Goal: Task Accomplishment & Management: Manage account settings

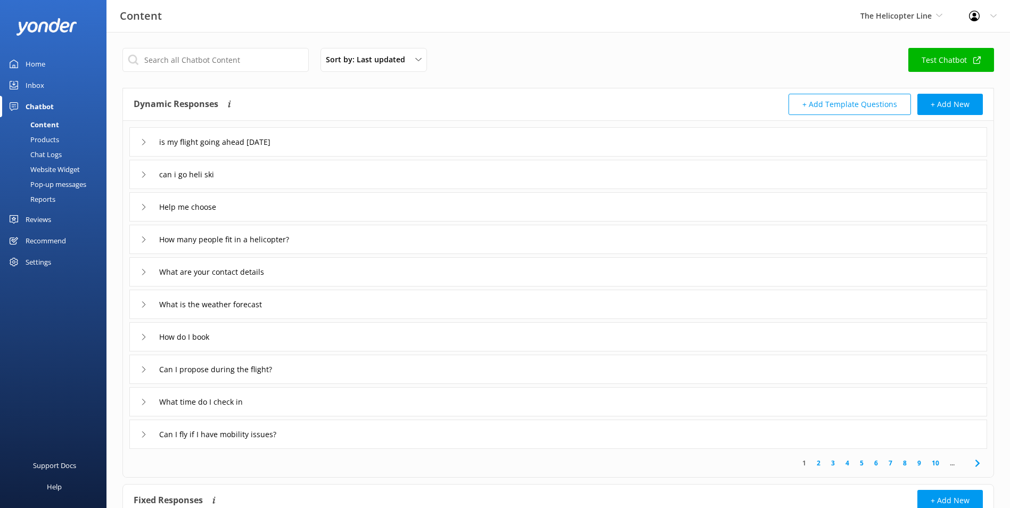
click at [57, 182] on div "Pop-up messages" at bounding box center [46, 184] width 80 height 15
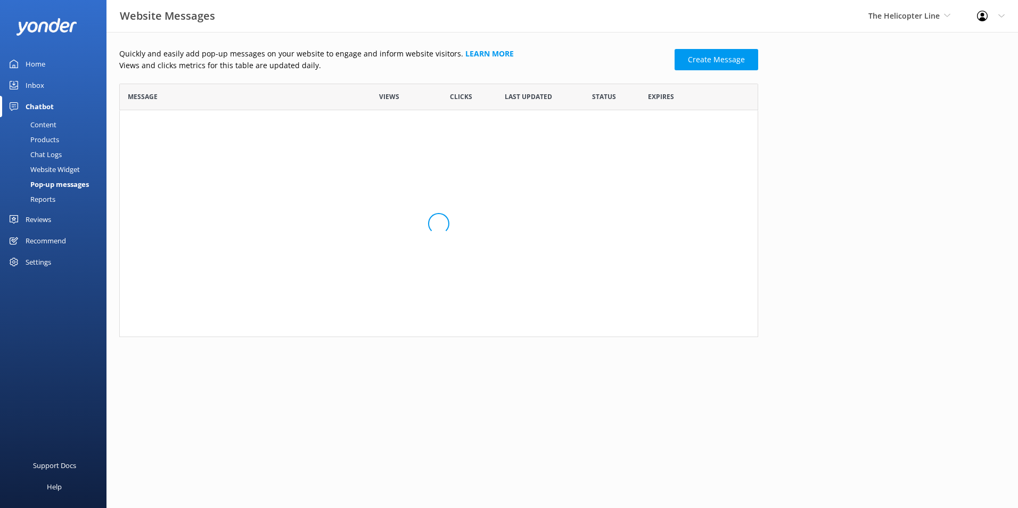
scroll to position [64, 631]
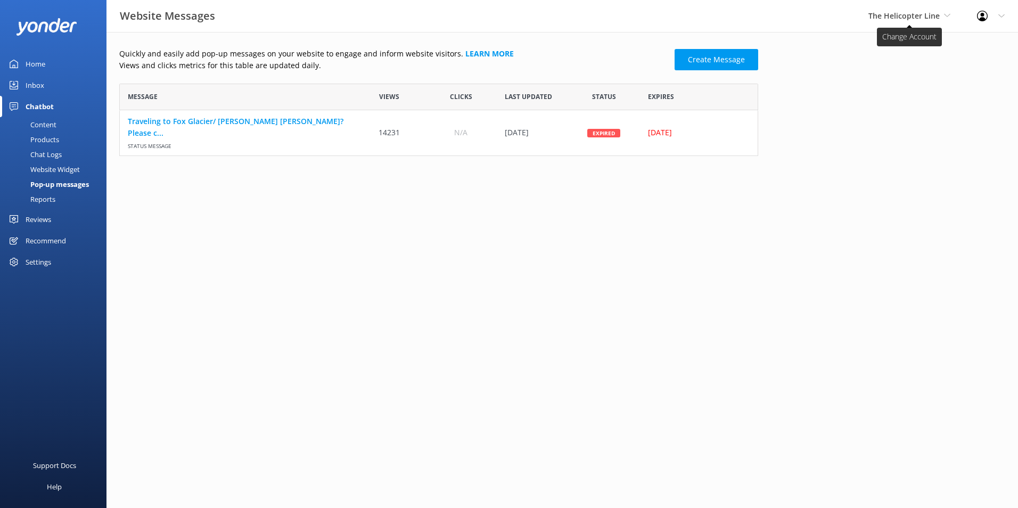
click at [912, 15] on span "The Helicopter Line" at bounding box center [903, 16] width 71 height 10
click at [884, 120] on link "Mitre Peak Cruises" at bounding box center [908, 122] width 106 height 26
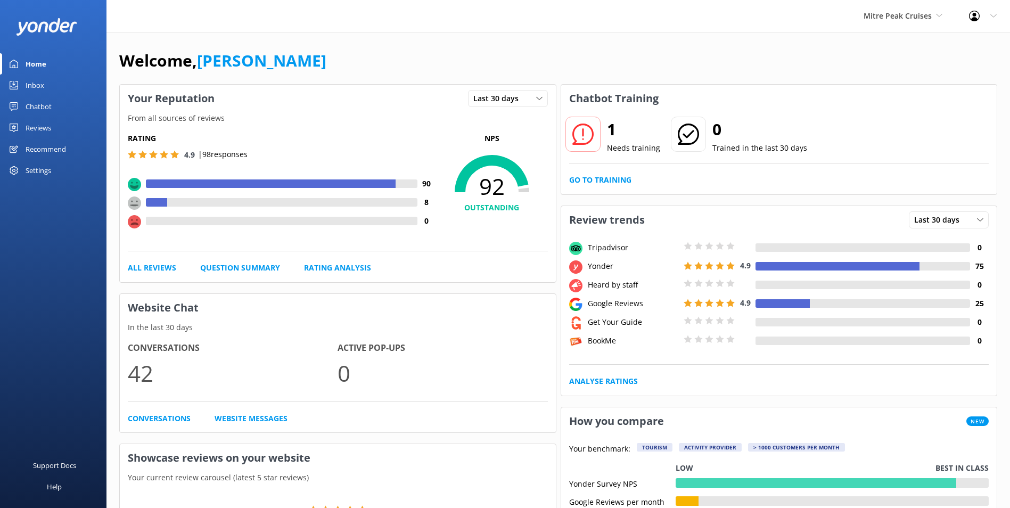
drag, startPoint x: 46, startPoint y: 113, endPoint x: 42, endPoint y: 126, distance: 14.0
click at [46, 112] on div "Chatbot" at bounding box center [39, 106] width 26 height 21
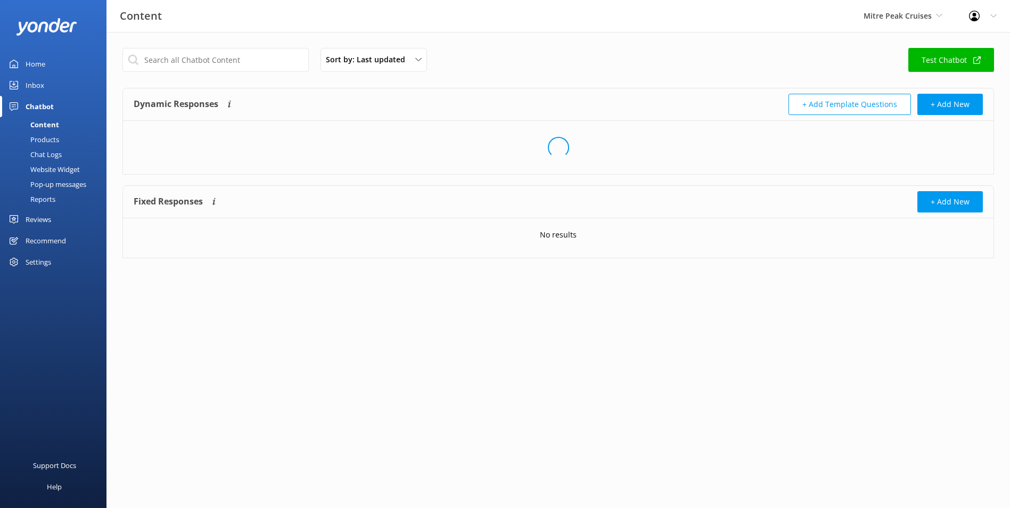
click at [42, 128] on div "Content" at bounding box center [32, 124] width 53 height 15
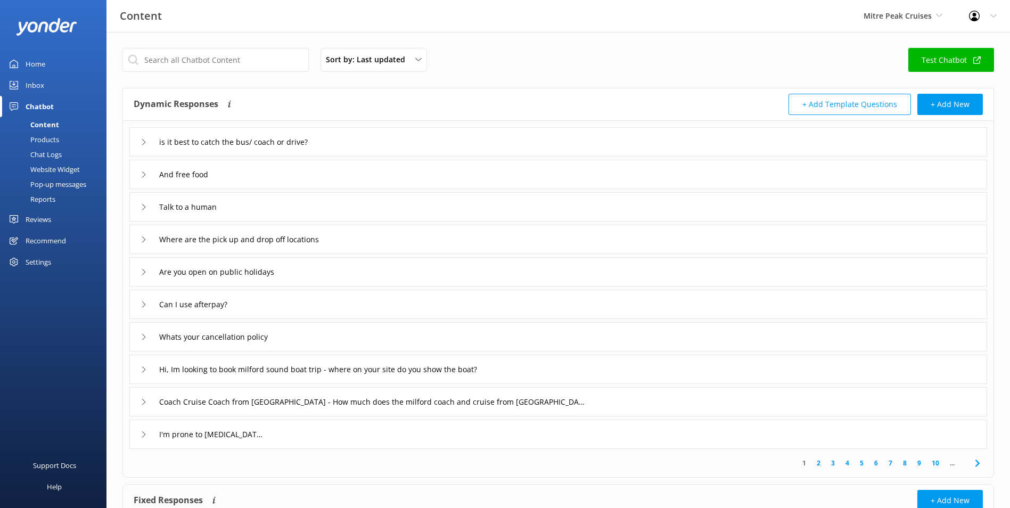
click at [34, 197] on div "Reports" at bounding box center [30, 199] width 49 height 15
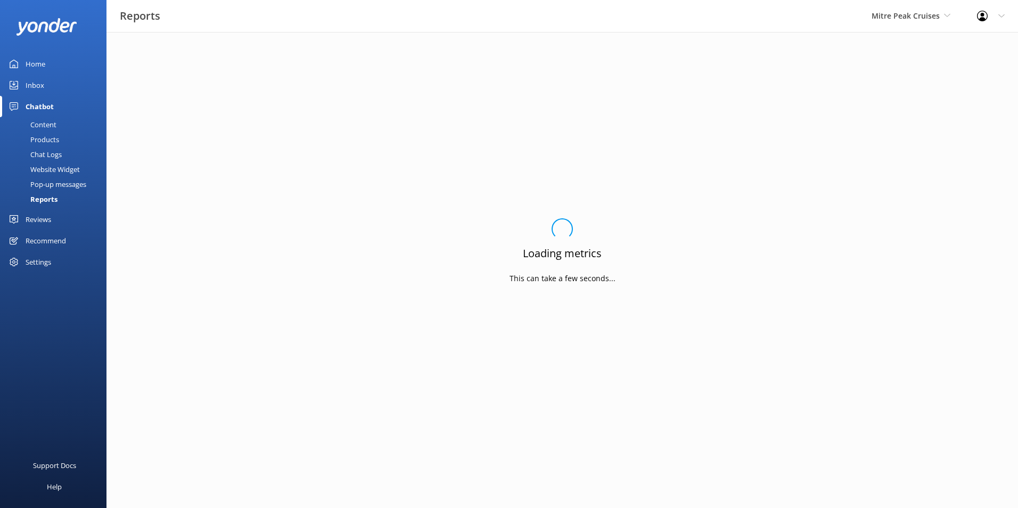
click at [40, 180] on div "Pop-up messages" at bounding box center [46, 184] width 80 height 15
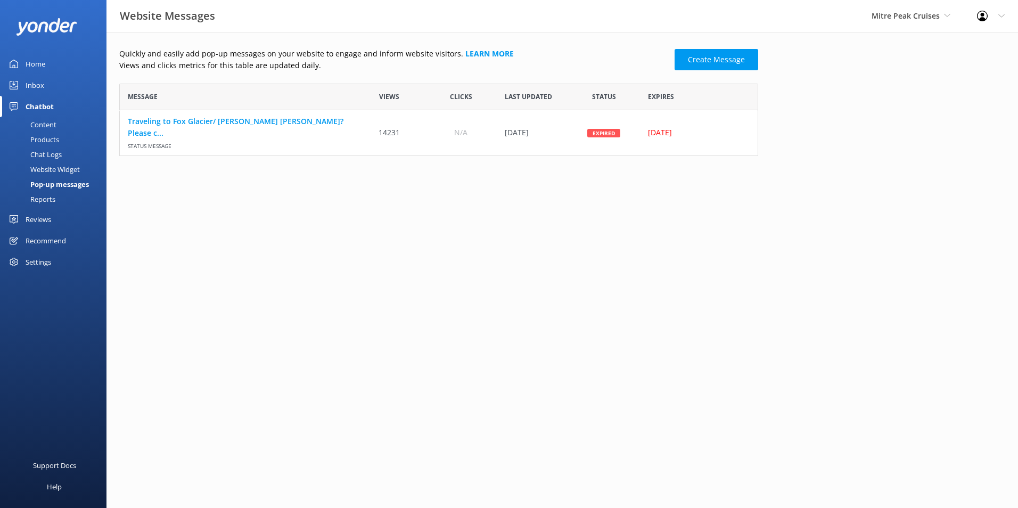
scroll to position [64, 631]
click at [269, 126] on link "There is snowfall on the Milford Road. Snow cha..." at bounding box center [237, 127] width 218 height 12
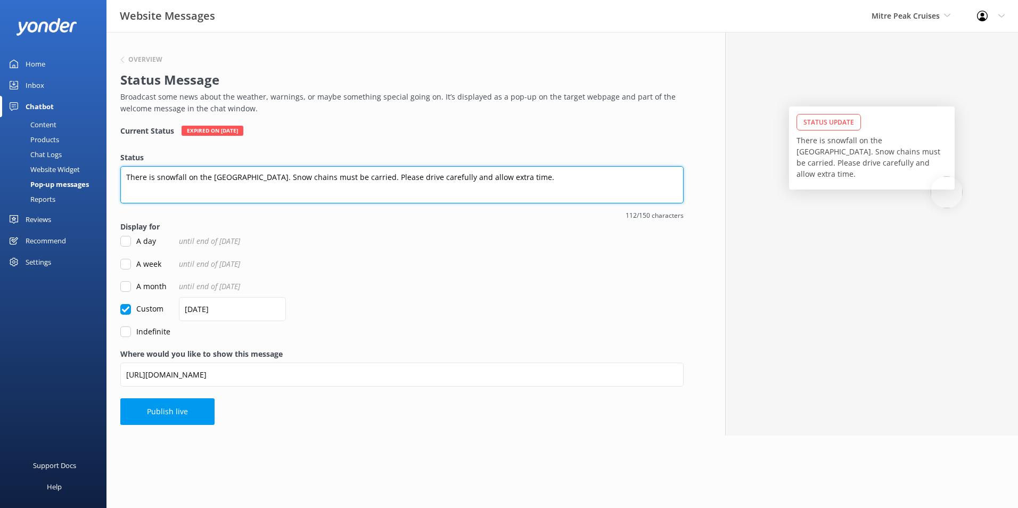
click at [314, 186] on textarea "There is snowfall on the [GEOGRAPHIC_DATA]. Snow chains must be carried. Please…" at bounding box center [401, 184] width 563 height 37
click at [316, 180] on textarea "There is snowfall on the [GEOGRAPHIC_DATA]. Snow chains must be carried. Please…" at bounding box center [401, 184] width 563 height 37
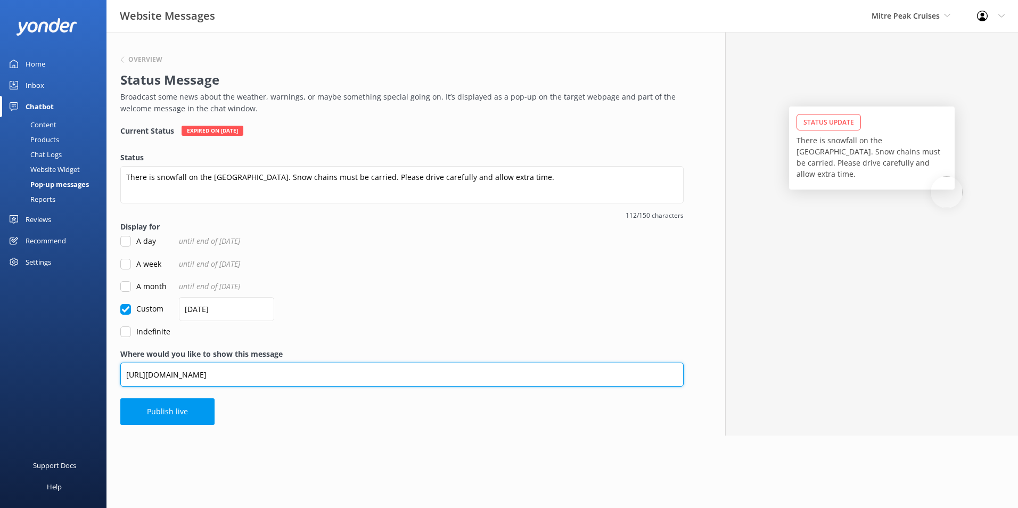
click at [233, 381] on input "[URL][DOMAIN_NAME]" at bounding box center [401, 375] width 563 height 24
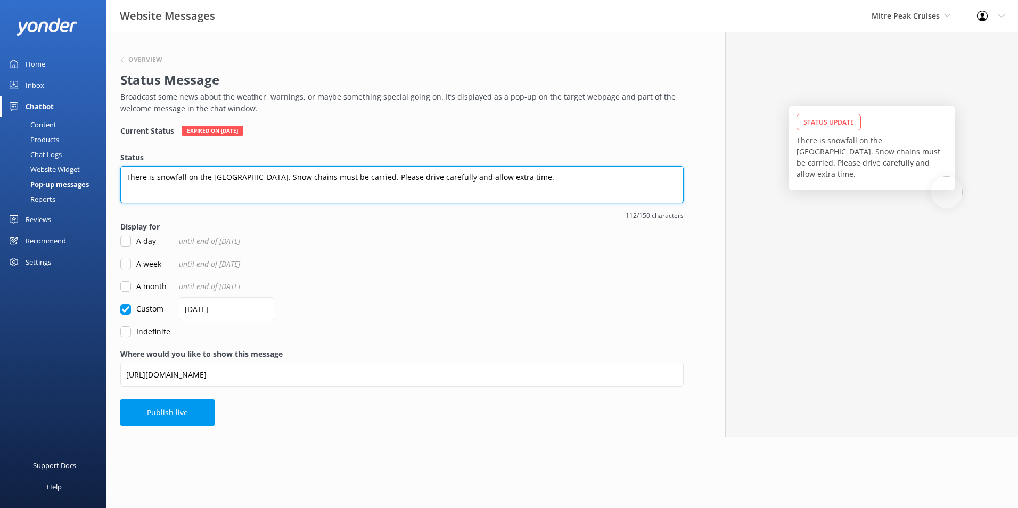
click at [302, 169] on textarea "There is snowfall on the [GEOGRAPHIC_DATA]. Snow chains must be carried. Please…" at bounding box center [401, 184] width 563 height 37
click at [301, 175] on textarea "There is snowfall on the [GEOGRAPHIC_DATA]. Snow chains must be carried. Please…" at bounding box center [401, 184] width 563 height 37
click at [597, 174] on textarea "There is snowfall on the [GEOGRAPHIC_DATA]. Snow chains must be carried. Please…" at bounding box center [401, 184] width 563 height 37
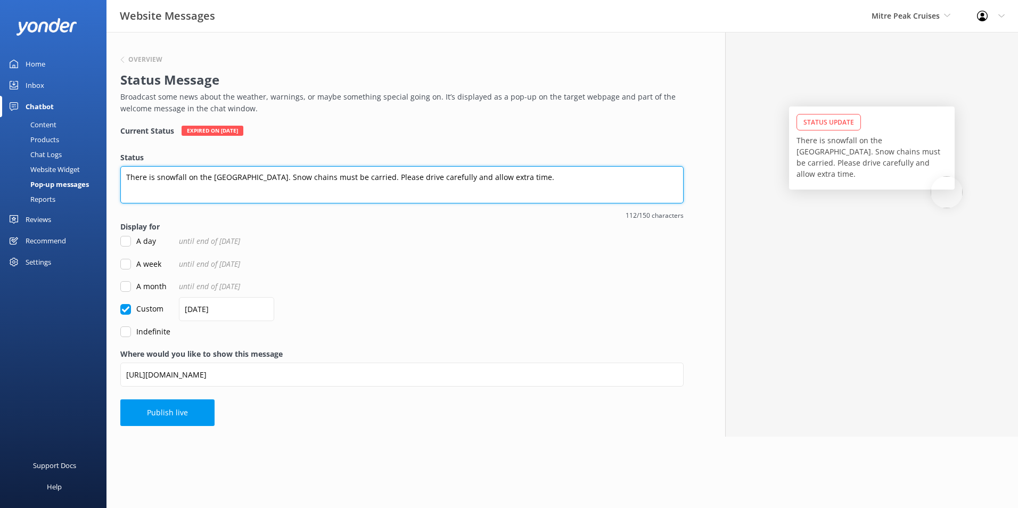
click at [595, 176] on textarea "There is snowfall on the [GEOGRAPHIC_DATA]. Snow chains must be carried. Please…" at bounding box center [401, 184] width 563 height 37
paste textarea "[URL][DOMAIN_NAME]"
click at [485, 184] on textarea "There is snowfall on the [GEOGRAPHIC_DATA]. Snow chains must be carried. Please…" at bounding box center [401, 184] width 563 height 37
click at [458, 196] on textarea "There is snowfall on the [GEOGRAPHIC_DATA]. Snow chains must be carried. Please…" at bounding box center [401, 184] width 563 height 37
click at [425, 191] on textarea "There is snowfall on the [GEOGRAPHIC_DATA]. Snow chains must be carried. Please…" at bounding box center [401, 184] width 563 height 37
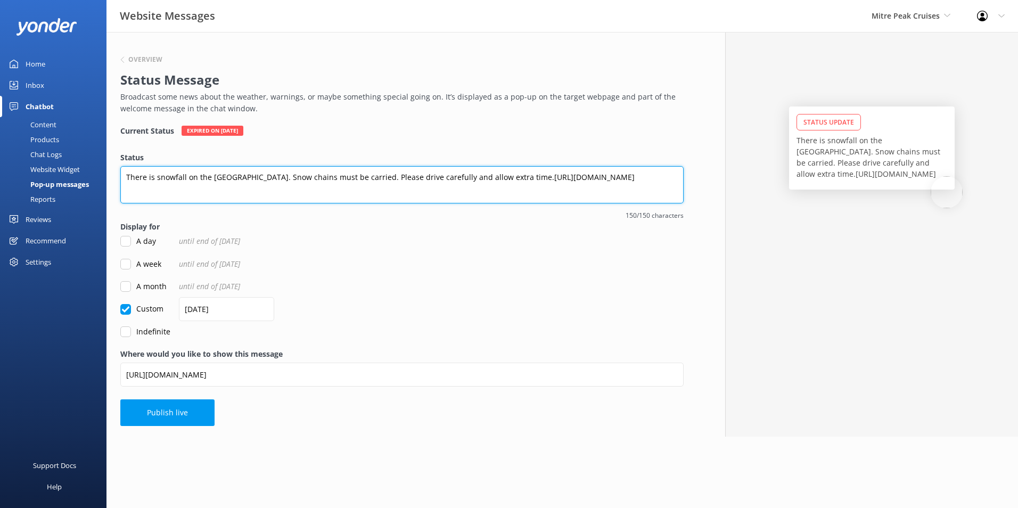
click at [482, 179] on textarea "There is snowfall on the [GEOGRAPHIC_DATA]. Snow chains must be carried. Please…" at bounding box center [401, 184] width 563 height 37
click at [126, 178] on textarea "There is snowfall on the [GEOGRAPHIC_DATA]. Snow chains must be carried. Please…" at bounding box center [401, 184] width 563 height 37
drag, startPoint x: 127, startPoint y: 174, endPoint x: 505, endPoint y: 168, distance: 378.1
click at [507, 168] on textarea "There is snowfall on the [GEOGRAPHIC_DATA]. Snow chains must be carried. Please…" at bounding box center [401, 184] width 563 height 37
drag, startPoint x: 428, startPoint y: 171, endPoint x: 423, endPoint y: 176, distance: 6.8
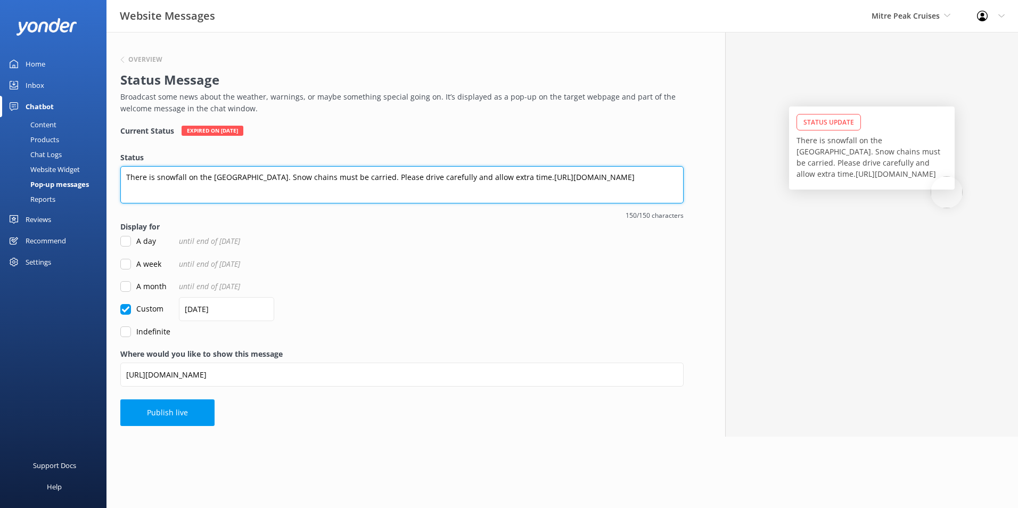
click at [428, 171] on textarea "There is snowfall on the [GEOGRAPHIC_DATA]. Snow chains must be carried. Please…" at bounding box center [401, 184] width 563 height 37
drag, startPoint x: 512, startPoint y: 176, endPoint x: 79, endPoint y: 177, distance: 432.9
click at [79, 177] on div "Website Messages Mitre Peak Cruises Milford Sound Scenic Flights Glacier Helico…" at bounding box center [509, 234] width 1018 height 405
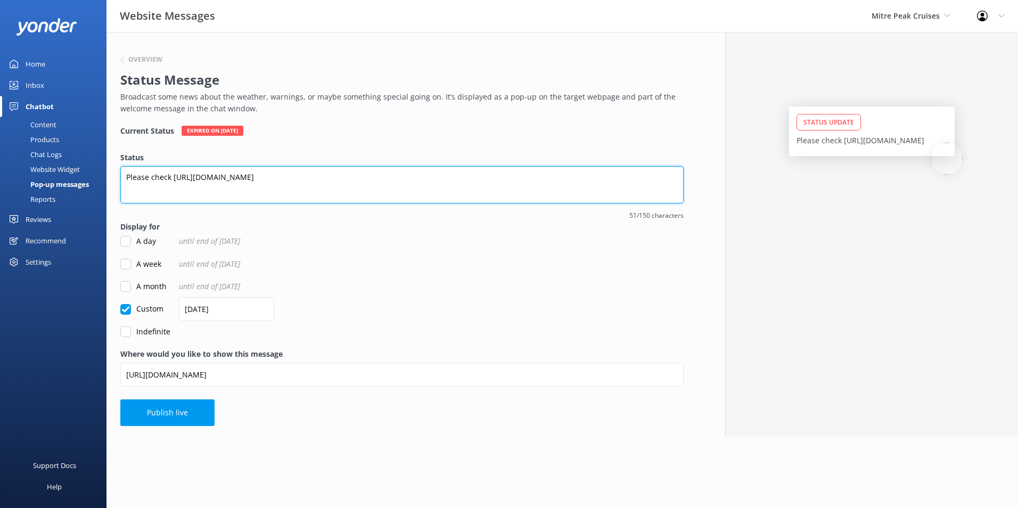
drag, startPoint x: 343, startPoint y: 176, endPoint x: 349, endPoint y: 175, distance: 6.0
click at [344, 176] on textarea "Please check [URL][DOMAIN_NAME]" at bounding box center [401, 184] width 563 height 37
click at [202, 178] on textarea "Please check [URL][DOMAIN_NAME]" at bounding box center [401, 184] width 563 height 37
drag, startPoint x: 216, startPoint y: 178, endPoint x: 180, endPoint y: 179, distance: 36.2
click at [180, 179] on textarea "Please check https:/ww/[DOMAIN_NAME][URL]" at bounding box center [401, 184] width 563 height 37
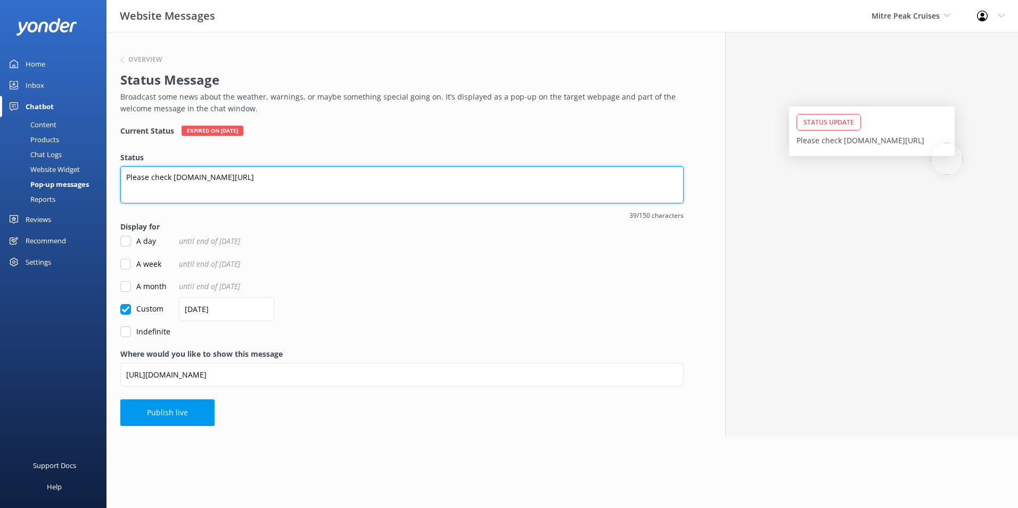
click at [585, 178] on textarea "Please check [DOMAIN_NAME][URL]" at bounding box center [401, 184] width 563 height 37
click at [394, 170] on textarea "Please check [DOMAIN_NAME][URL] for updates on the [GEOGRAPHIC_DATA]" at bounding box center [401, 184] width 563 height 37
click at [389, 176] on textarea "Please check [DOMAIN_NAME][URL] for updates on the [GEOGRAPHIC_DATA]" at bounding box center [401, 184] width 563 height 37
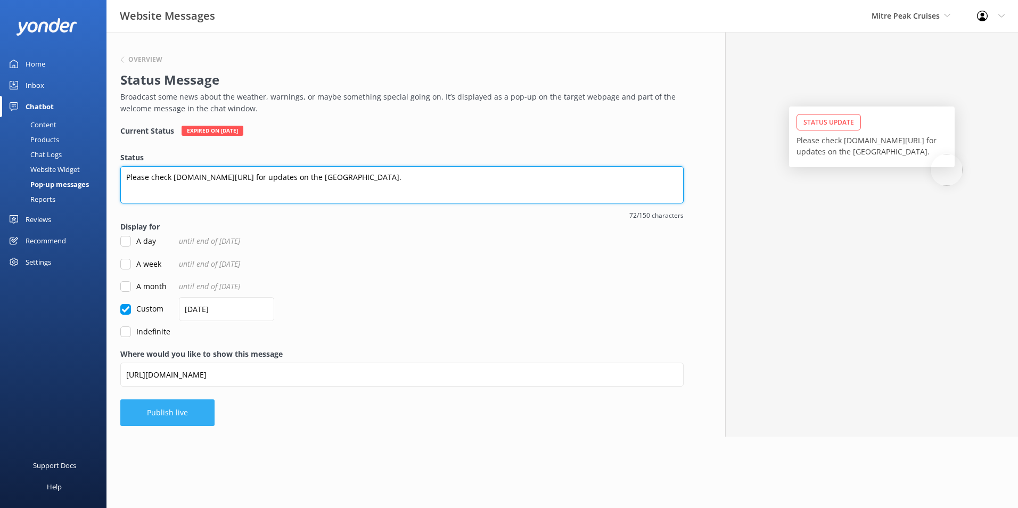
type textarea "Please check [DOMAIN_NAME][URL] for updates on the [GEOGRAPHIC_DATA]."
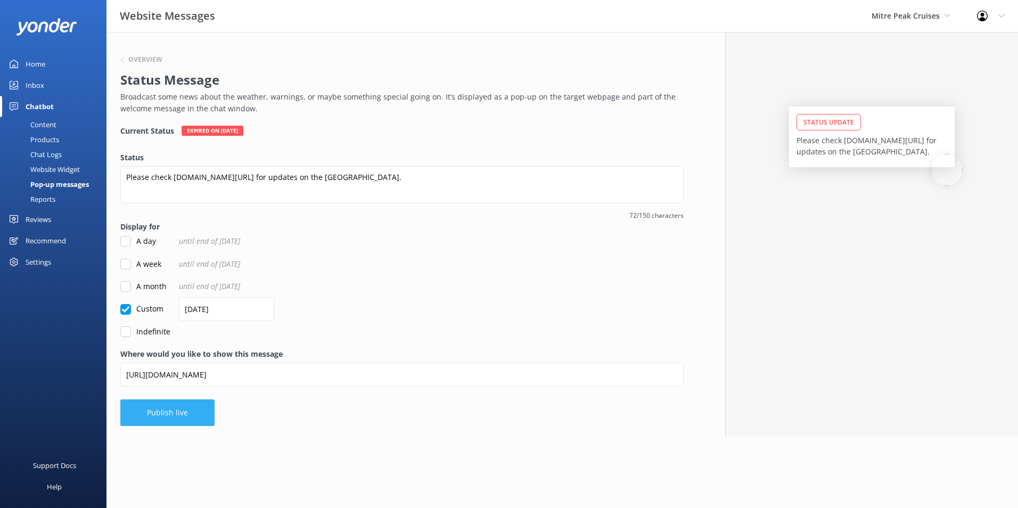
click at [190, 421] on button "Publish live" at bounding box center [167, 412] width 94 height 27
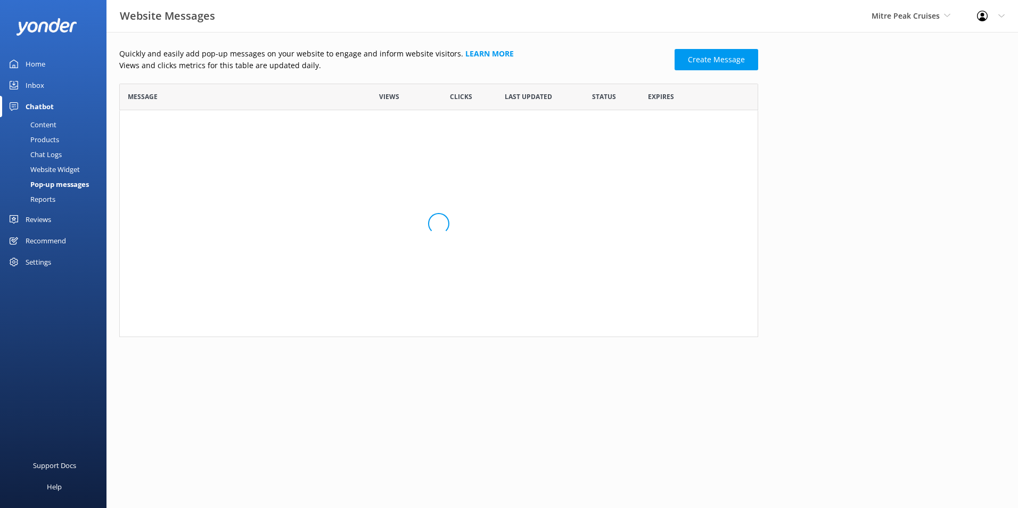
scroll to position [64, 631]
click at [265, 129] on link "Please check [DOMAIN_NAME][URL] for upd..." at bounding box center [237, 127] width 218 height 12
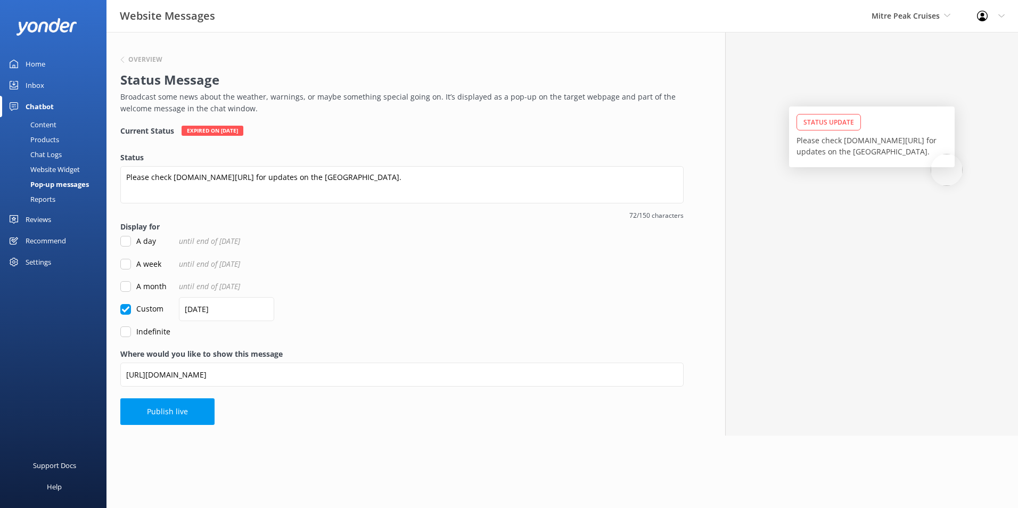
click at [333, 425] on div "Overview Status Message Broadcast some news about the weather, warnings, or may…" at bounding box center [401, 234] width 591 height 404
click at [201, 408] on button "Publish live" at bounding box center [167, 411] width 94 height 27
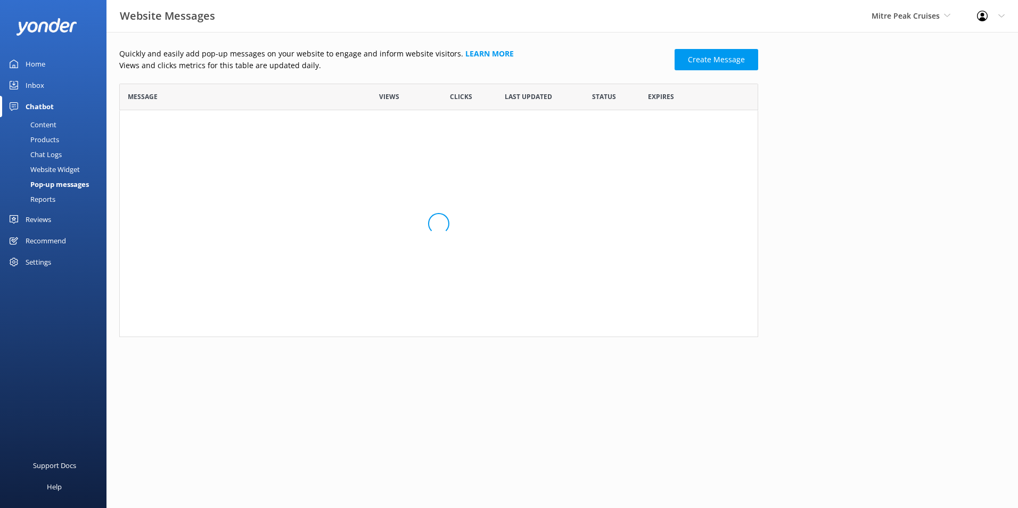
scroll to position [64, 631]
click at [413, 134] on div "52737" at bounding box center [389, 132] width 71 height 45
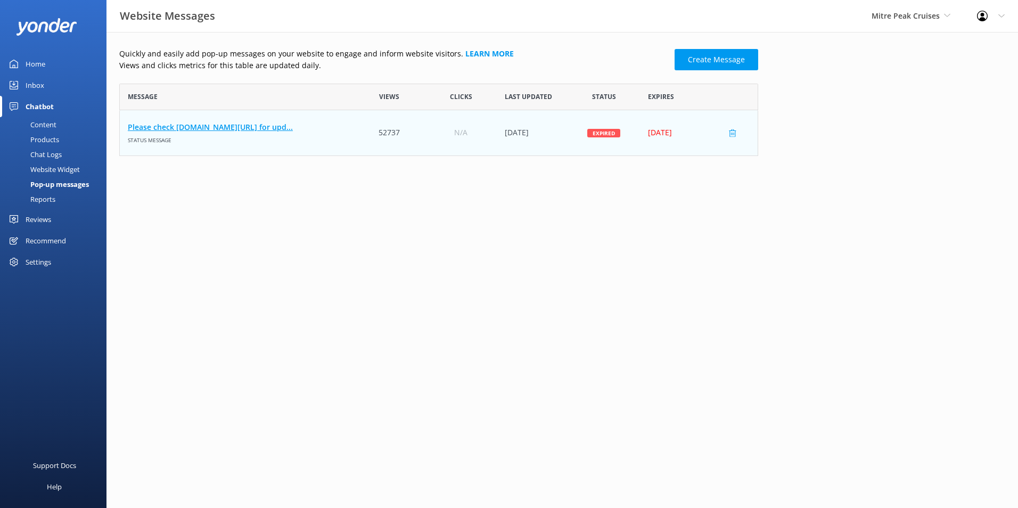
click at [311, 124] on link "Please check [DOMAIN_NAME][URL] for upd..." at bounding box center [237, 127] width 218 height 12
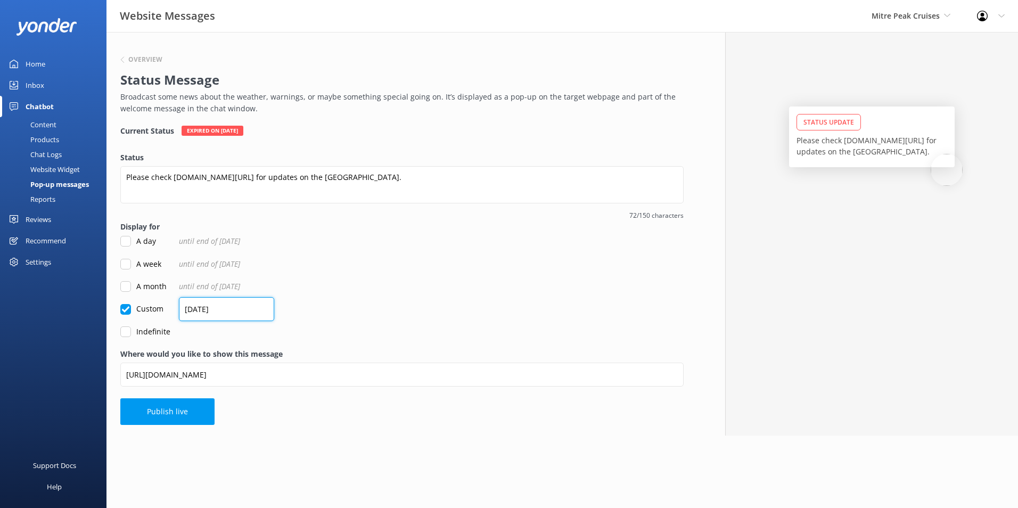
click at [210, 308] on input "[DATE]" at bounding box center [226, 309] width 95 height 24
click at [147, 263] on label "A week" at bounding box center [140, 264] width 41 height 12
click at [131, 263] on input "A week" at bounding box center [125, 264] width 11 height 11
checkbox input "true"
checkbox input "false"
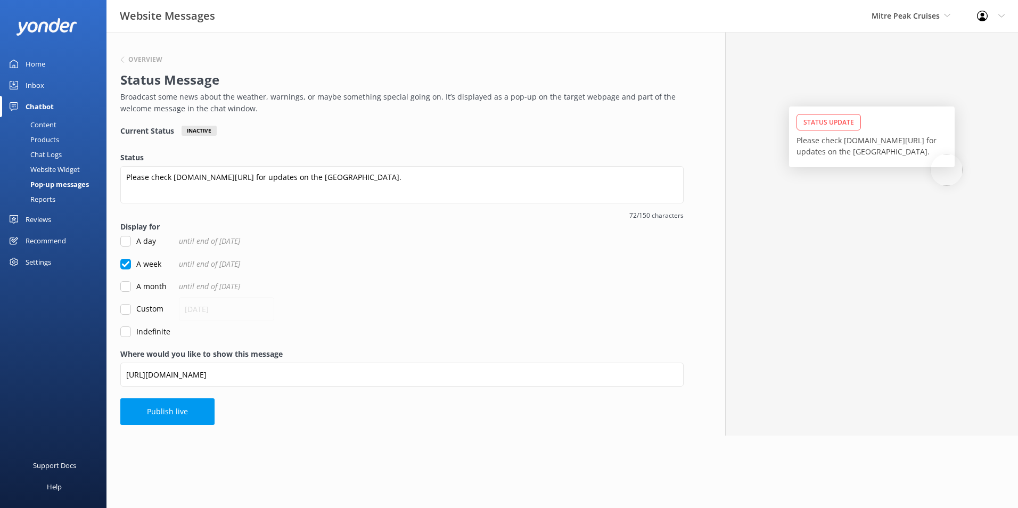
click at [152, 243] on label "A day" at bounding box center [138, 241] width 36 height 12
click at [131, 243] on input "A day" at bounding box center [125, 241] width 11 height 11
checkbox input "true"
click at [151, 261] on label "A week" at bounding box center [140, 264] width 41 height 12
click at [131, 261] on input "A week" at bounding box center [125, 264] width 11 height 11
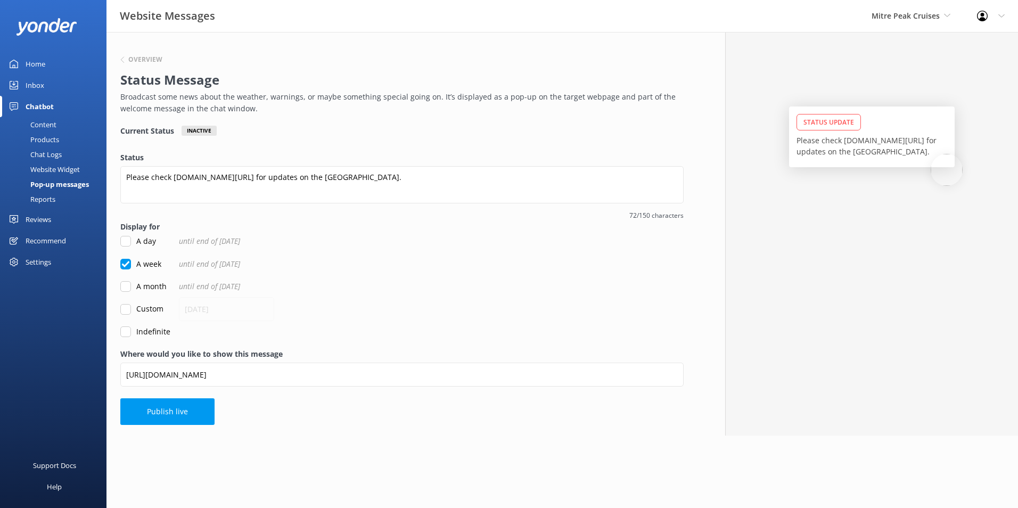
checkbox input "true"
checkbox input "false"
click at [190, 411] on button "Publish live" at bounding box center [167, 411] width 94 height 27
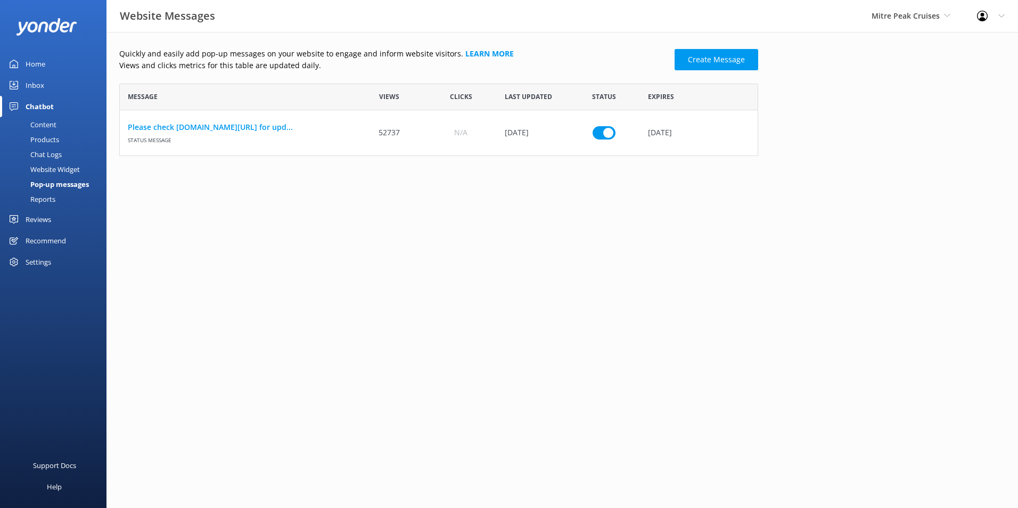
scroll to position [64, 631]
click at [217, 123] on link "Please check [DOMAIN_NAME][URL] for upd..." at bounding box center [237, 127] width 218 height 12
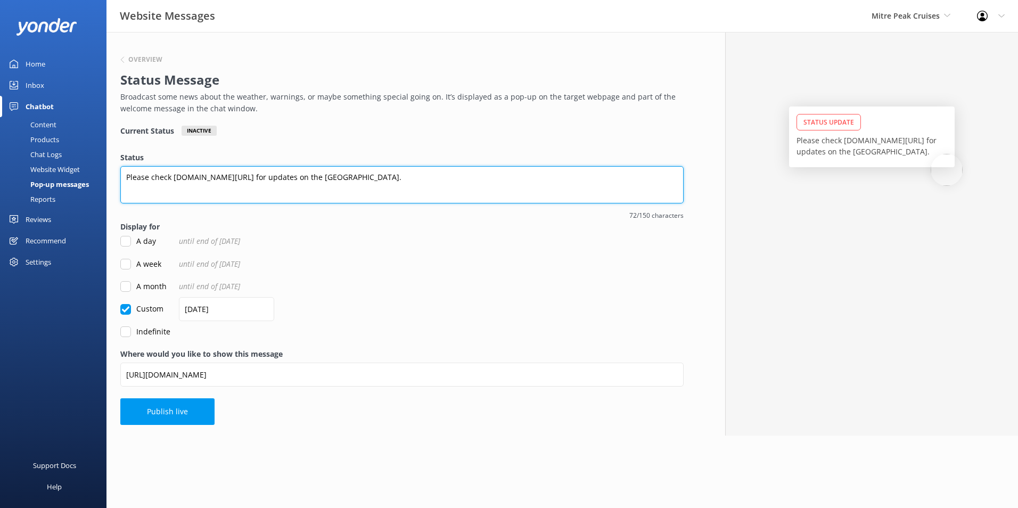
drag, startPoint x: 405, startPoint y: 194, endPoint x: 267, endPoint y: 202, distance: 138.7
click at [399, 194] on textarea "Please check [DOMAIN_NAME][URL] for updates on the [GEOGRAPHIC_DATA]." at bounding box center [401, 184] width 563 height 37
drag, startPoint x: 258, startPoint y: 176, endPoint x: 173, endPoint y: 178, distance: 85.2
click at [173, 178] on textarea "Please check [DOMAIN_NAME][URL] for updates on the [GEOGRAPHIC_DATA]." at bounding box center [401, 184] width 563 height 37
paste textarea "[URL][DOMAIN_NAME]"
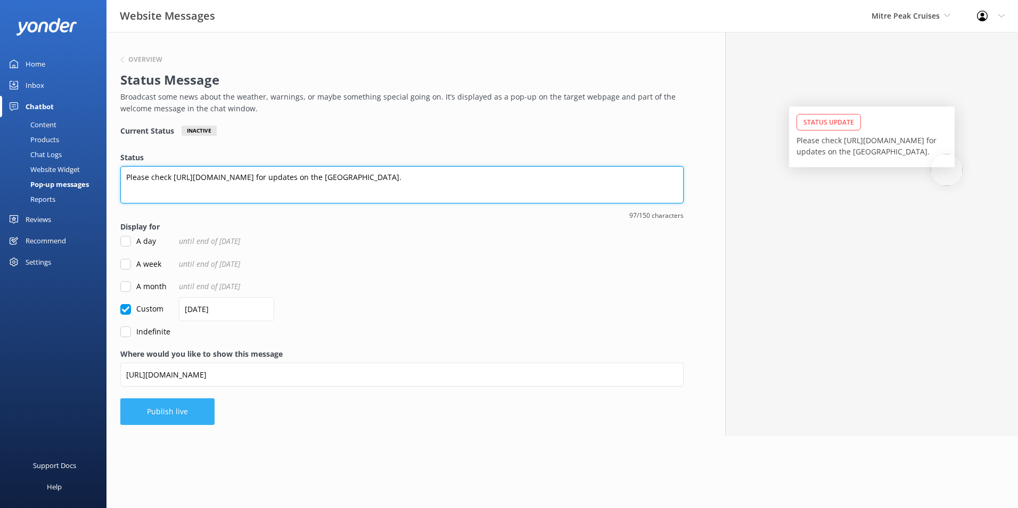
type textarea "Please check [URL][DOMAIN_NAME] for updates on the [GEOGRAPHIC_DATA]."
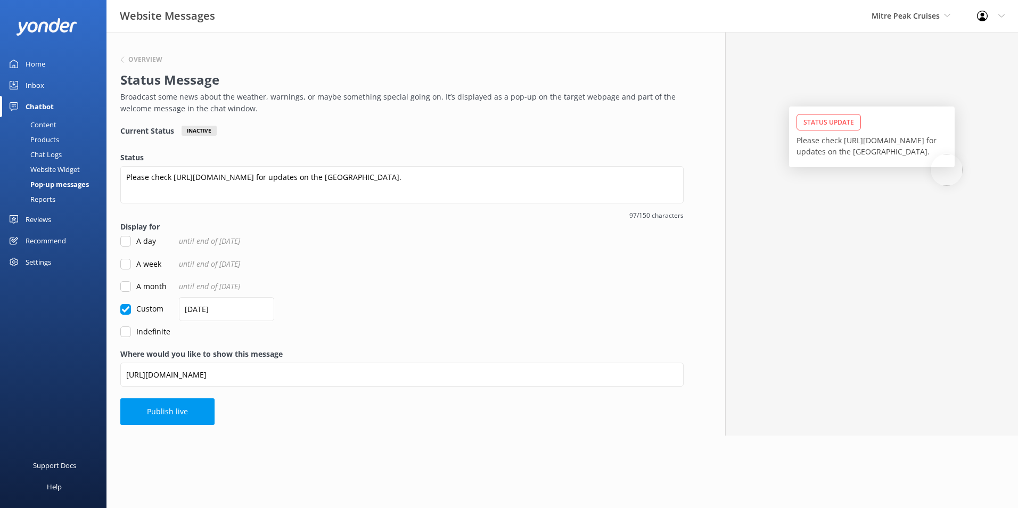
click at [181, 414] on button "Publish live" at bounding box center [167, 411] width 94 height 27
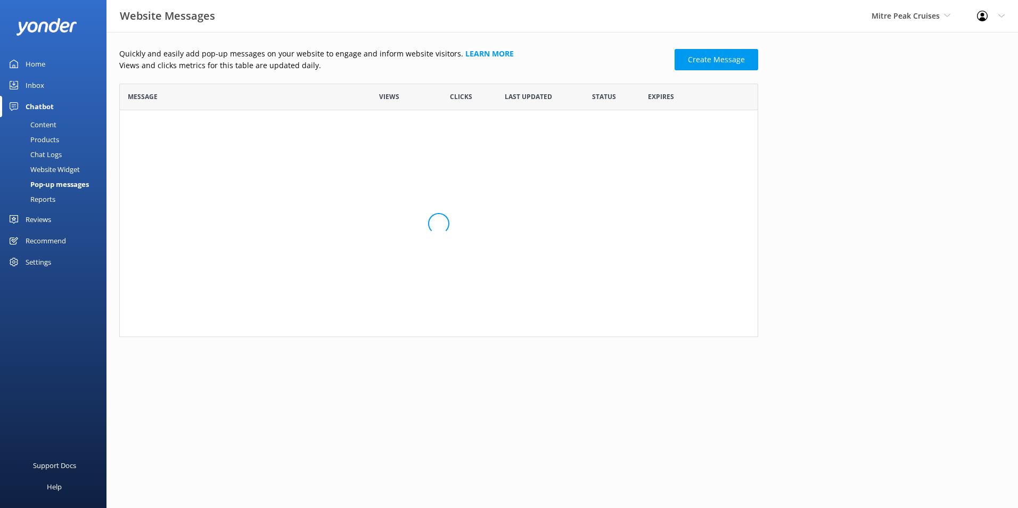
scroll to position [9, 9]
click at [302, 137] on span "Status message" at bounding box center [237, 138] width 218 height 11
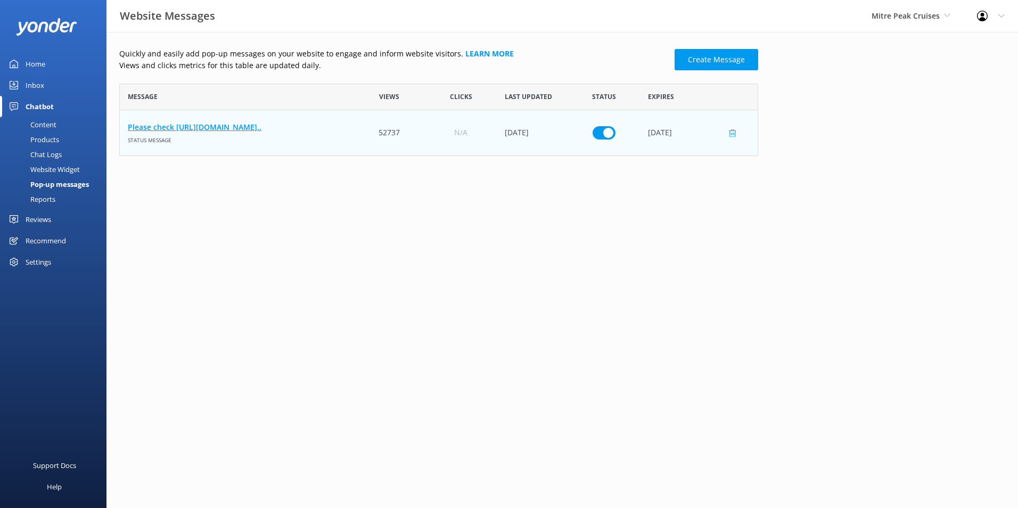
click at [300, 131] on link "Please check [URL][DOMAIN_NAME].." at bounding box center [237, 127] width 218 height 12
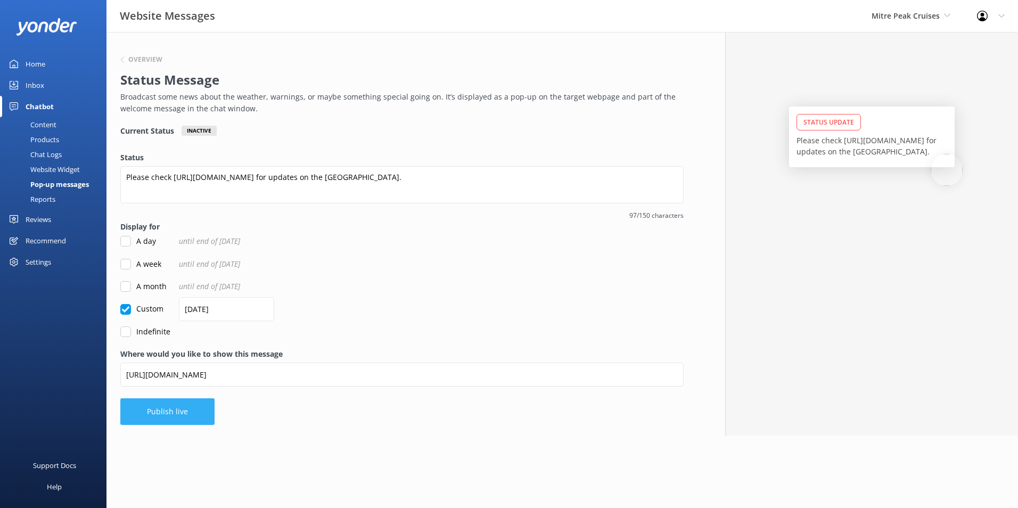
click at [193, 407] on button "Publish live" at bounding box center [167, 411] width 94 height 27
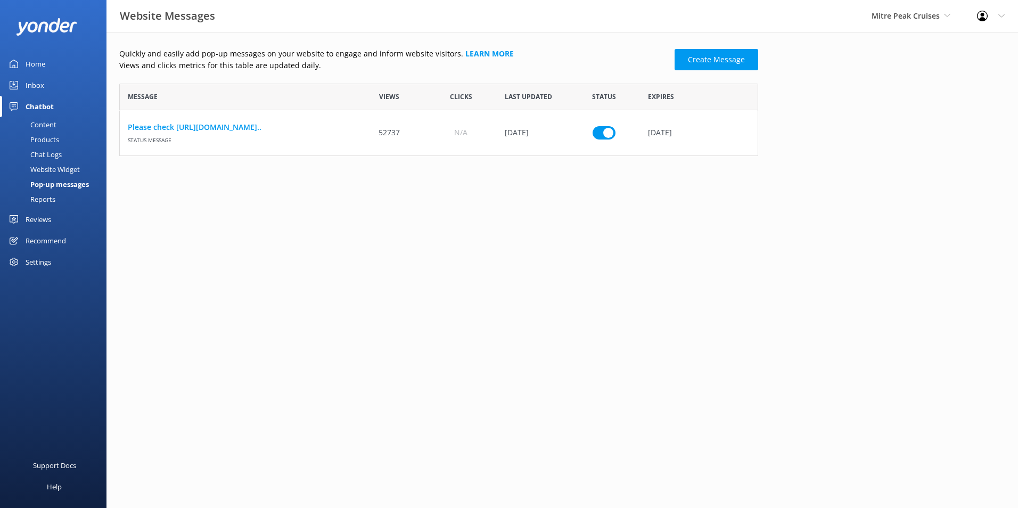
scroll to position [64, 631]
click at [268, 132] on link "Please check [URL][DOMAIN_NAME].." at bounding box center [237, 127] width 218 height 12
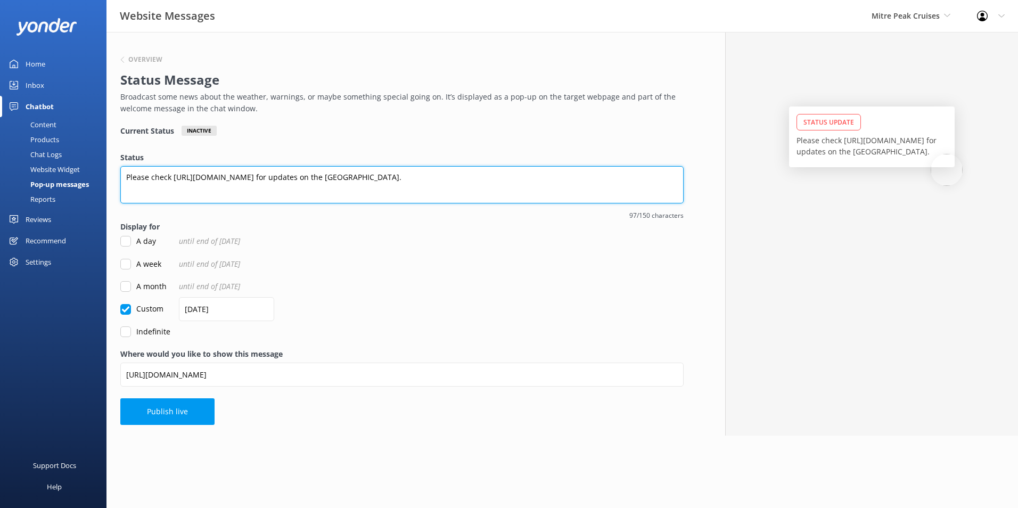
click at [370, 174] on textarea "Please check [URL][DOMAIN_NAME] for updates on the [GEOGRAPHIC_DATA]." at bounding box center [401, 184] width 563 height 37
click at [401, 170] on textarea "Please check [URL][DOMAIN_NAME] for updates on the [GEOGRAPHIC_DATA]." at bounding box center [401, 184] width 563 height 37
click at [368, 177] on textarea "Please check [URL][DOMAIN_NAME] for updates on the [GEOGRAPHIC_DATA]." at bounding box center [401, 184] width 563 height 37
click at [397, 176] on textarea "Please check [URL][DOMAIN_NAME] for updates on the [GEOGRAPHIC_DATA]." at bounding box center [401, 184] width 563 height 37
click at [517, 177] on textarea "Please check [URL][DOMAIN_NAME] for updates on the [GEOGRAPHIC_DATA]." at bounding box center [401, 184] width 563 height 37
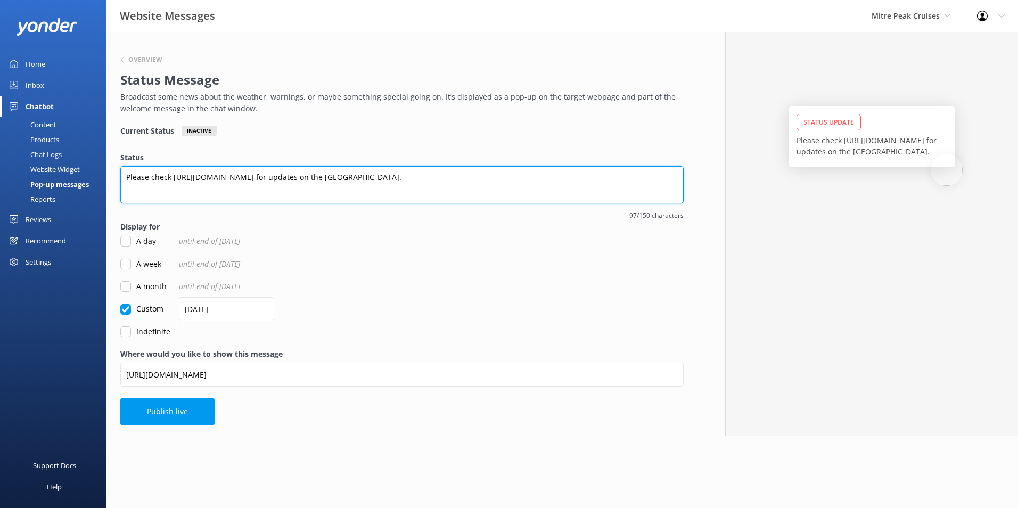
click at [396, 175] on textarea "Please check [URL][DOMAIN_NAME] for updates on the [GEOGRAPHIC_DATA]." at bounding box center [401, 184] width 563 height 37
drag, startPoint x: 368, startPoint y: 175, endPoint x: 377, endPoint y: 175, distance: 9.1
click at [369, 175] on textarea "Please check [URL][DOMAIN_NAME] for updates on the [GEOGRAPHIC_DATA]." at bounding box center [401, 184] width 563 height 37
click at [434, 175] on textarea "Please check [URL][DOMAIN_NAME] for the most updates on the [GEOGRAPHIC_DATA]." at bounding box center [401, 184] width 563 height 37
click at [575, 176] on textarea "Please check [URL][DOMAIN_NAME] for the most updated information on the [GEOGRA…" at bounding box center [401, 184] width 563 height 37
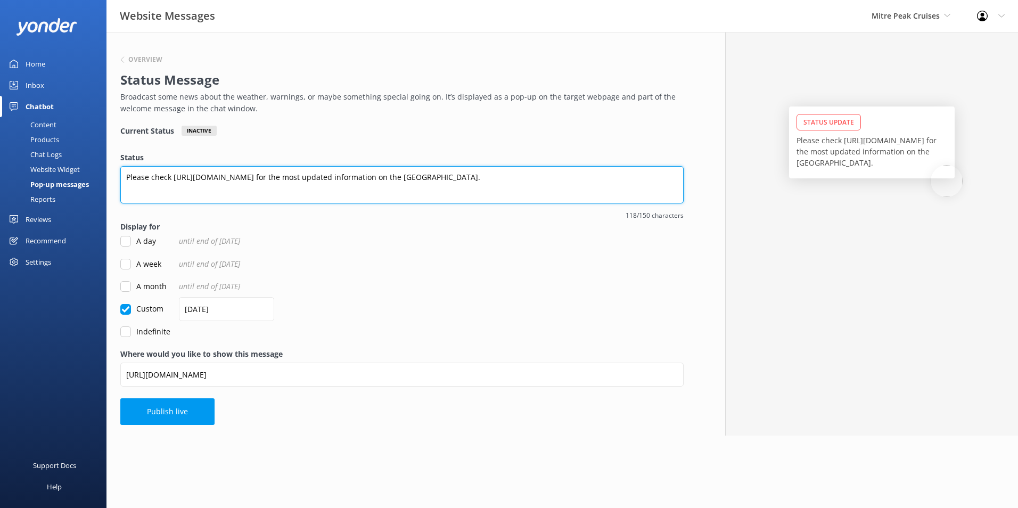
click at [499, 180] on textarea "Please check [URL][DOMAIN_NAME] for the most updated information on the [GEOGRA…" at bounding box center [401, 184] width 563 height 37
click at [582, 195] on textarea "Please check [URL][DOMAIN_NAME] for the most updated information on disruptions…" at bounding box center [401, 184] width 563 height 37
click at [486, 175] on textarea "Please check [URL][DOMAIN_NAME] for the most updated information on disruptions…" at bounding box center [401, 184] width 563 height 37
type textarea "Please check [URL][DOMAIN_NAME] for the most updated information on disruptions…"
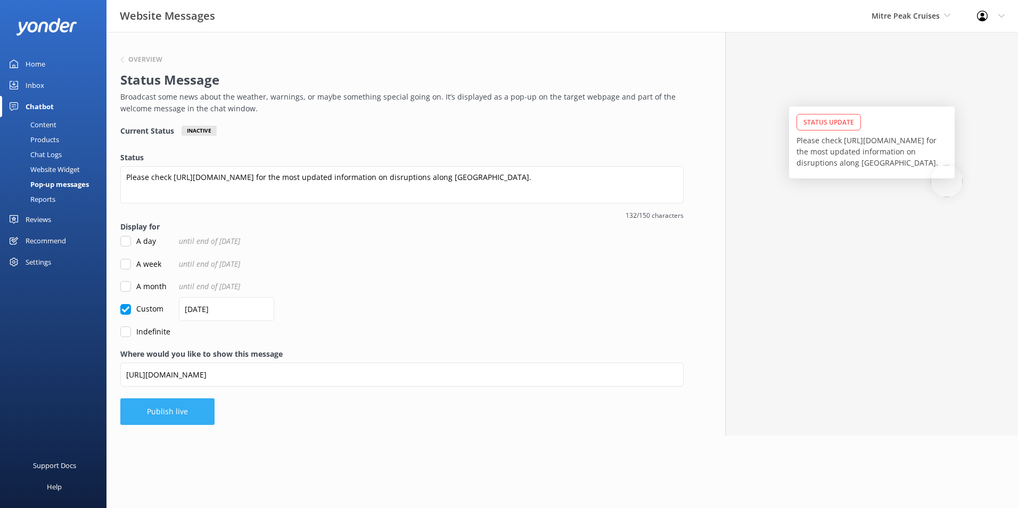
click at [198, 406] on button "Publish live" at bounding box center [167, 411] width 94 height 27
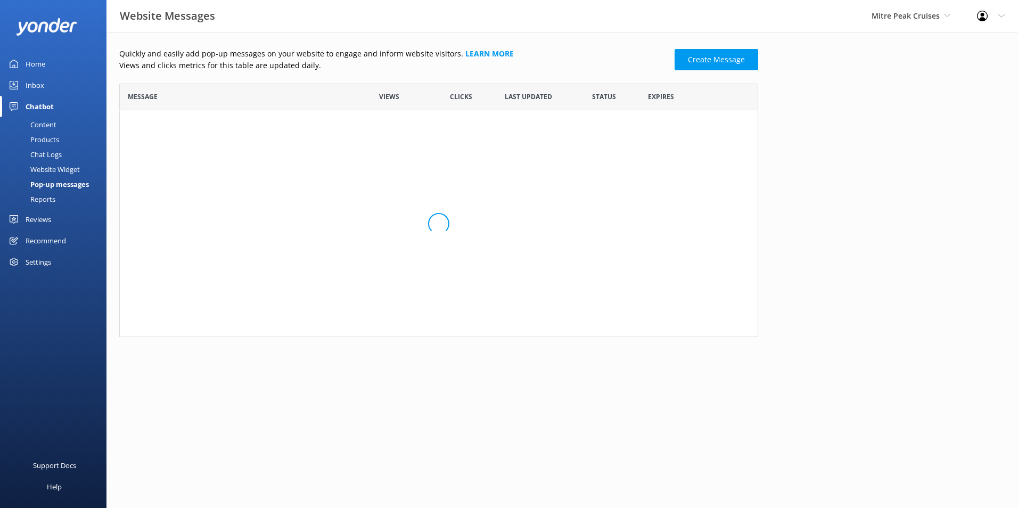
scroll to position [64, 631]
click at [215, 126] on link "Please check [URL][DOMAIN_NAME].." at bounding box center [237, 127] width 218 height 12
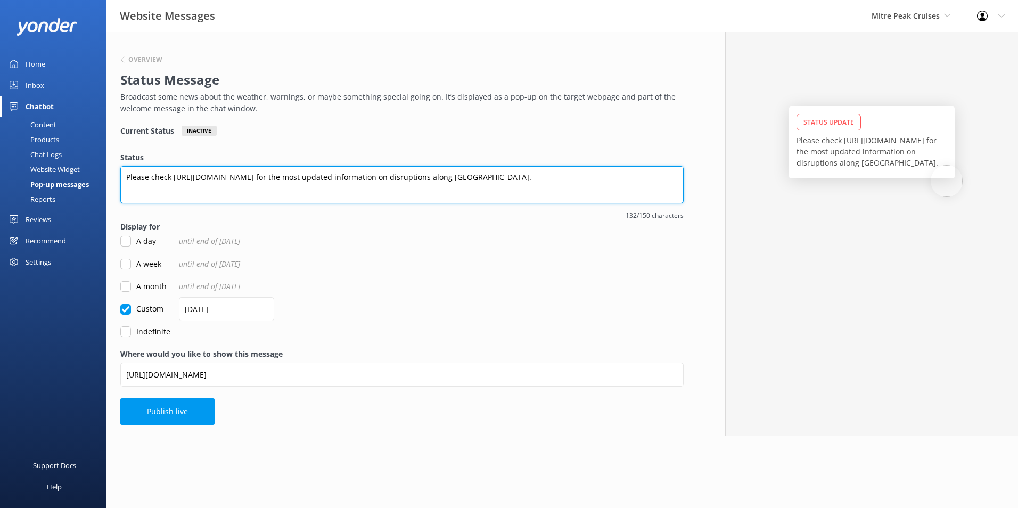
click at [166, 179] on textarea "Please check [URL][DOMAIN_NAME] for the most updated information on disruptions…" at bounding box center [401, 184] width 563 height 37
paste textarea "Check NZTA for the latest updates on any disruptions along [GEOGRAPHIC_DATA]:"
click at [413, 177] on textarea "Check NZTA for the latest updates on any disruptions along [GEOGRAPHIC_DATA]:" at bounding box center [401, 184] width 563 height 37
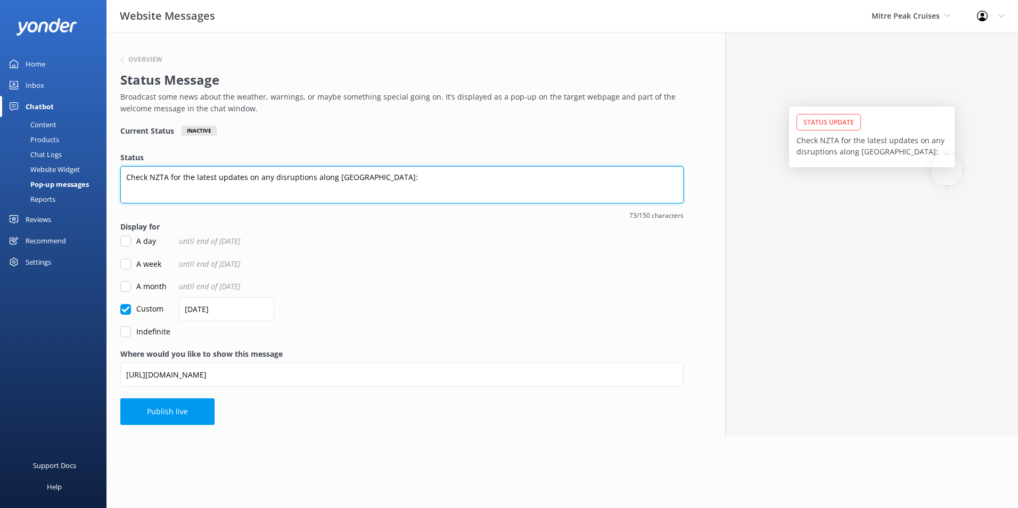
paste textarea "[URL][DOMAIN_NAME]"
click at [379, 176] on textarea "Check NZTA for the latest updates on any disruptions along [GEOGRAPHIC_DATA]: […" at bounding box center [401, 184] width 563 height 37
click at [383, 175] on textarea "Check NZTA for the latest updates on any disruptions along [GEOGRAPHIC_DATA]: […" at bounding box center [401, 184] width 563 height 37
type textarea "Check NZTA for the latest updates on any disruptions along Milford Road at [URL…"
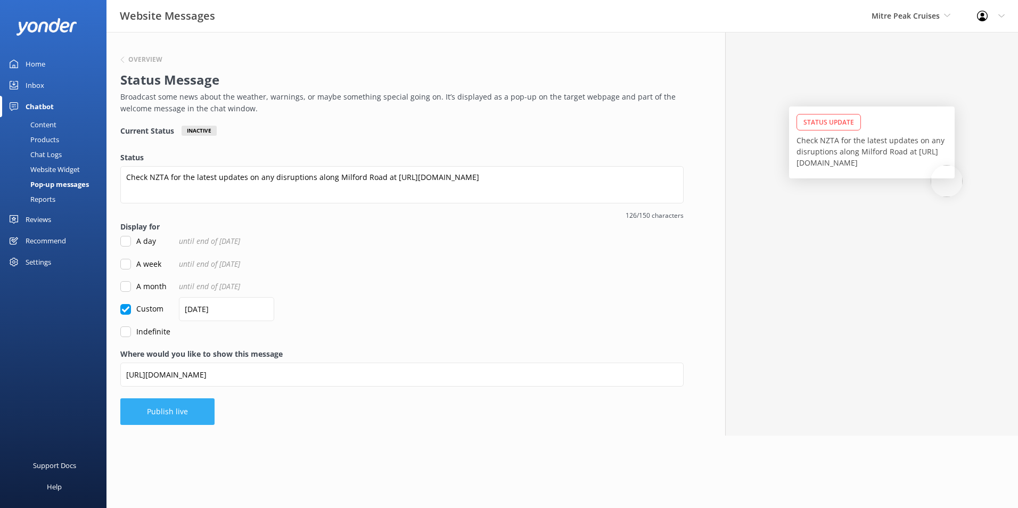
click at [182, 421] on button "Publish live" at bounding box center [167, 411] width 94 height 27
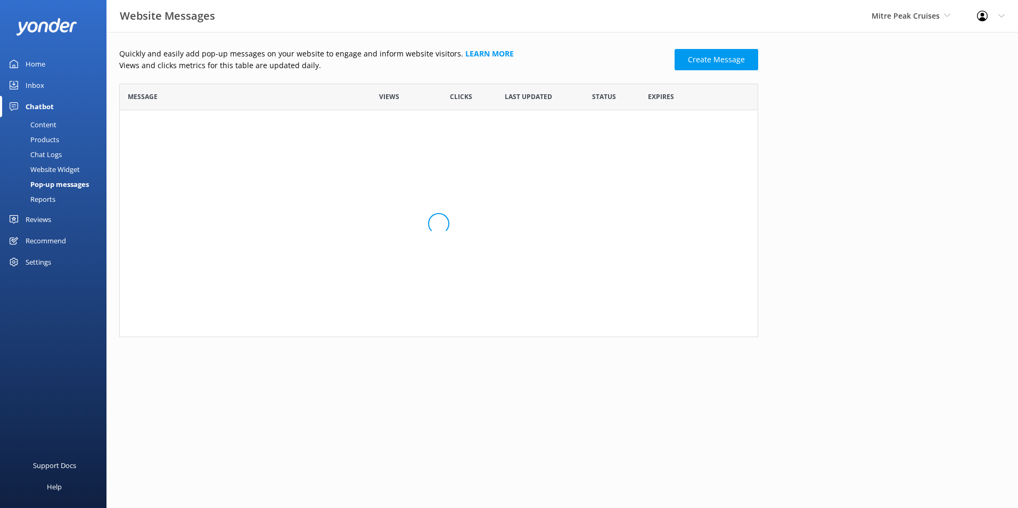
scroll to position [64, 631]
click at [284, 11] on div "Website Messages Mitre Peak Cruises Milford Sound Scenic Flights Glacier Helico…" at bounding box center [509, 16] width 1018 height 32
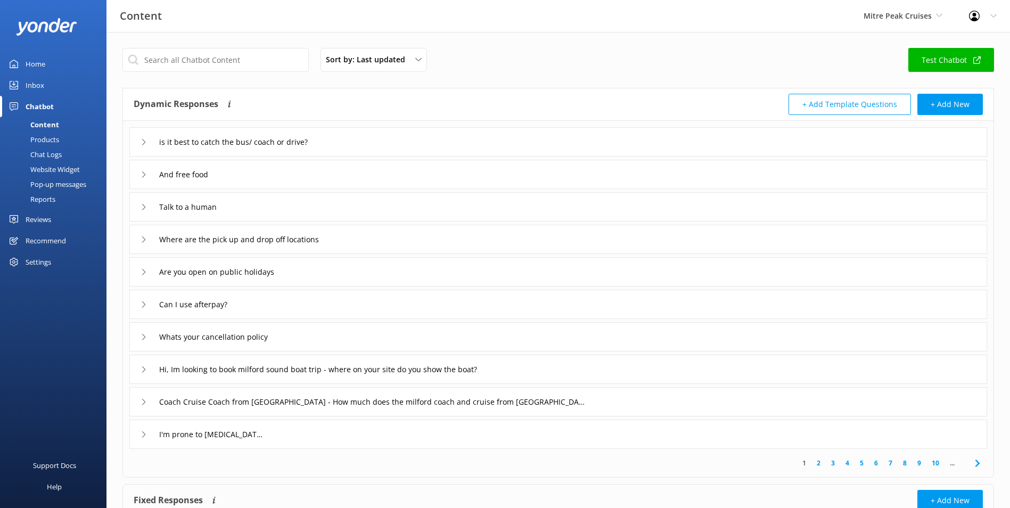
click at [36, 202] on div "Reports" at bounding box center [30, 199] width 49 height 15
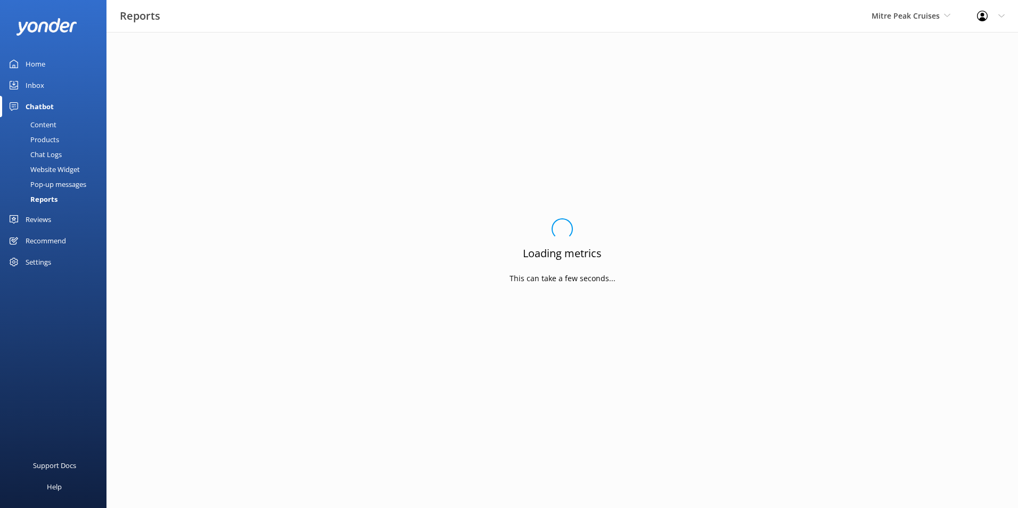
click at [43, 182] on div "Pop-up messages" at bounding box center [46, 184] width 80 height 15
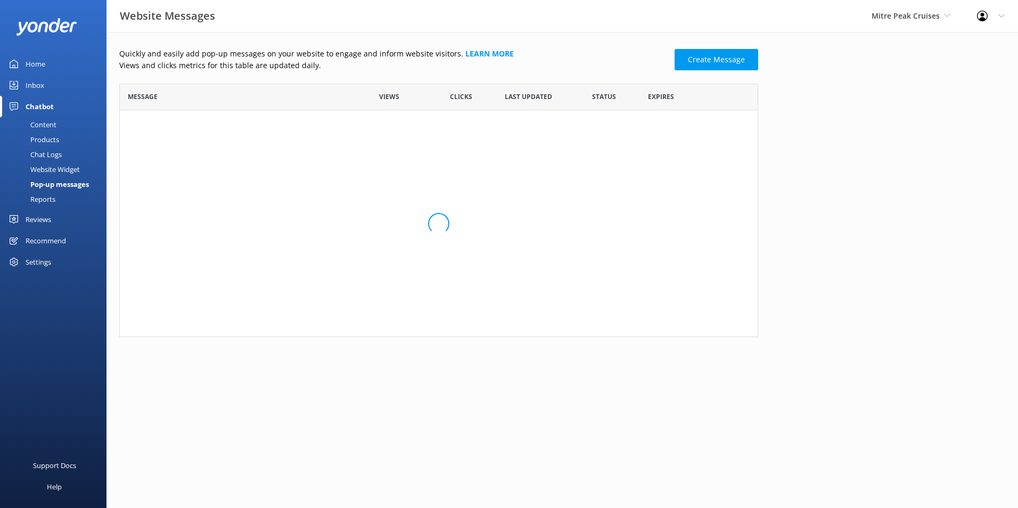
scroll to position [64, 631]
click at [288, 133] on link "Check NZTA for the latest updates on any disrup..." at bounding box center [237, 127] width 218 height 12
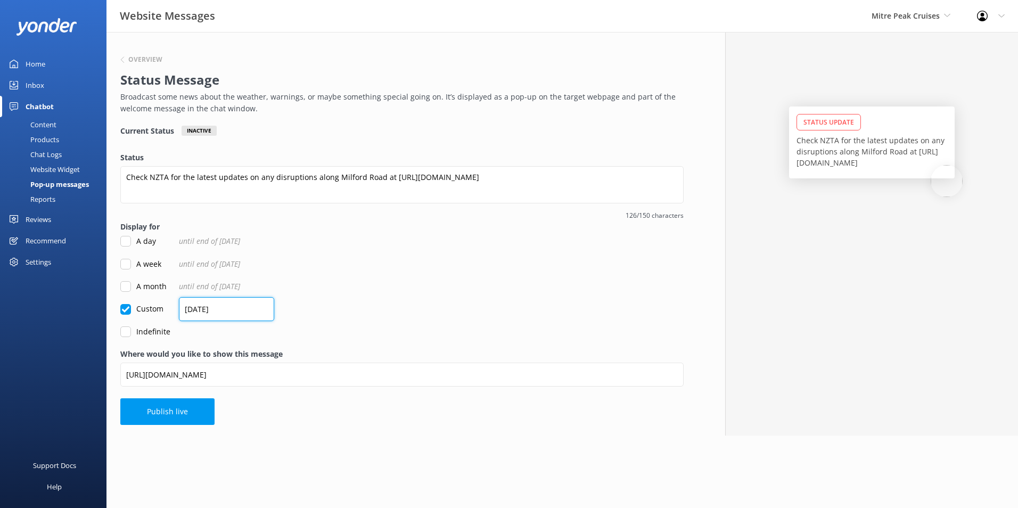
click at [252, 307] on input "[DATE]" at bounding box center [226, 309] width 95 height 24
click at [165, 331] on label "Indefinite" at bounding box center [145, 332] width 50 height 12
click at [131, 331] on input "Indefinite" at bounding box center [125, 331] width 11 height 11
checkbox input "true"
checkbox input "false"
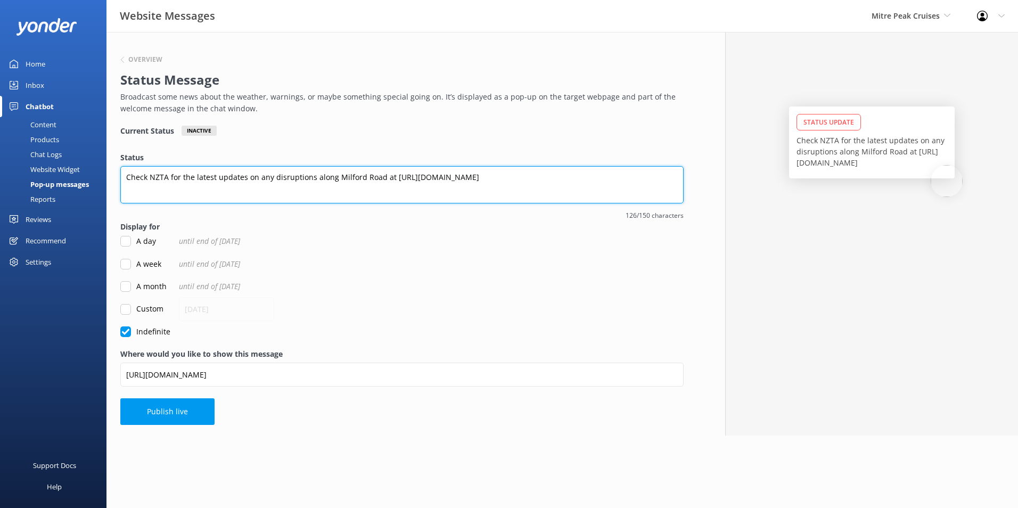
drag, startPoint x: 341, startPoint y: 192, endPoint x: 348, endPoint y: 188, distance: 7.4
click at [341, 191] on textarea "Check NZTA for the latest updates on any disruptions along Milford Road at [URL…" at bounding box center [401, 184] width 563 height 37
